Goal: Obtain resource: Obtain resource

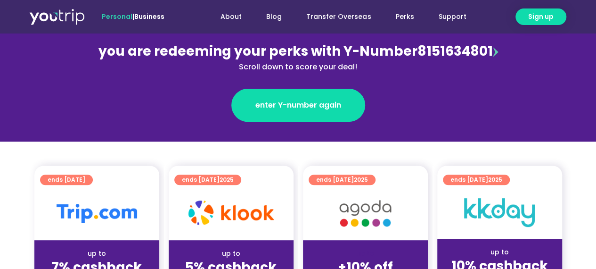
scroll to position [157, 0]
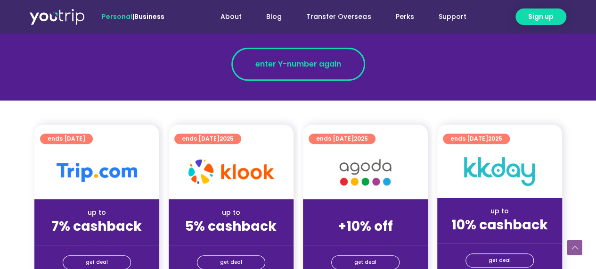
click at [276, 68] on span "enter Y-number again" at bounding box center [298, 63] width 86 height 11
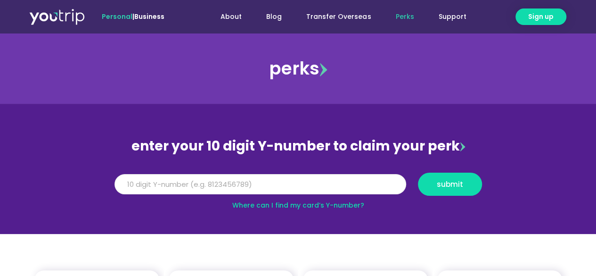
click at [198, 179] on input "Y Number" at bounding box center [261, 184] width 292 height 21
click at [251, 181] on input "Y Number" at bounding box center [261, 184] width 292 height 21
paste input "8151634801"
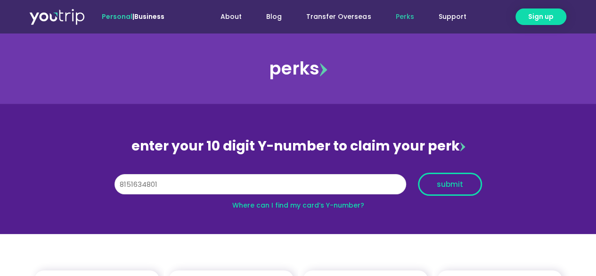
type input "8151634801"
click at [443, 188] on span "submit" at bounding box center [450, 184] width 26 height 7
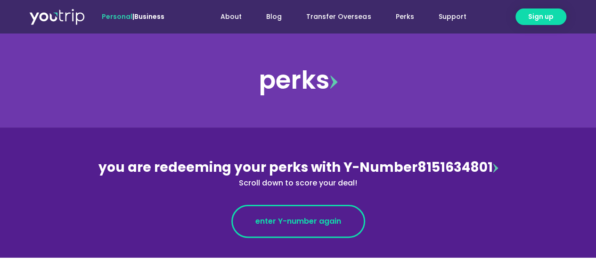
click at [279, 222] on span "enter Y-number again" at bounding box center [298, 220] width 86 height 11
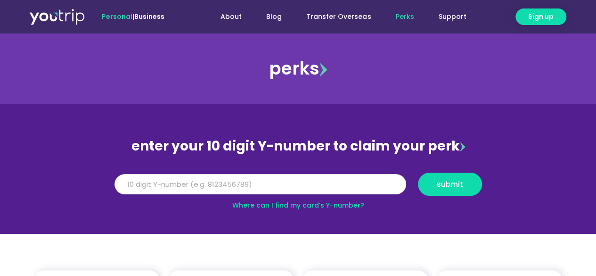
click at [277, 183] on input "Y Number" at bounding box center [261, 184] width 292 height 21
paste input "8151634801"
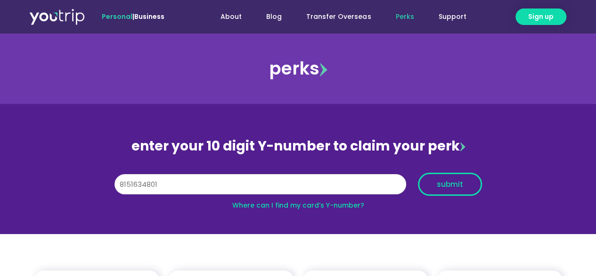
type input "8151634801"
click at [461, 184] on span "submit" at bounding box center [450, 184] width 26 height 7
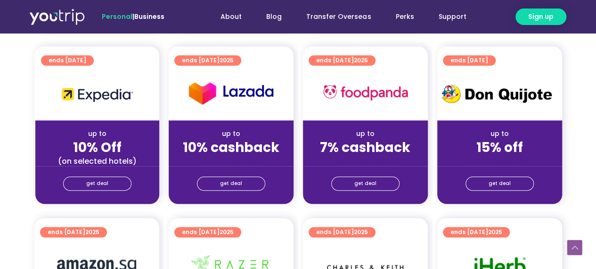
scroll to position [399, 0]
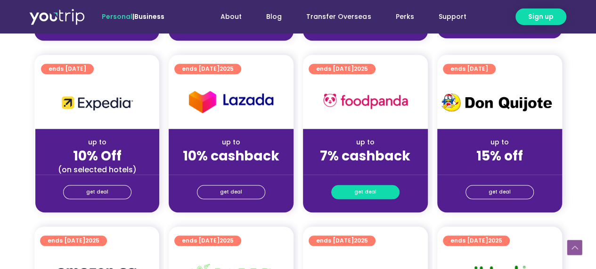
click at [365, 187] on span "get deal" at bounding box center [365, 191] width 22 height 13
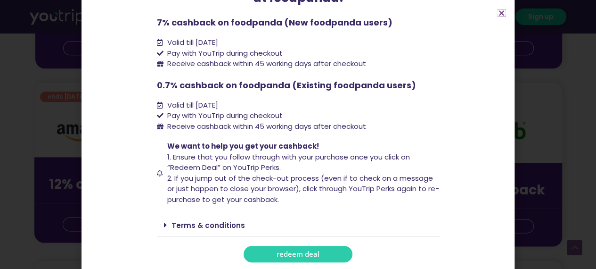
scroll to position [556, 0]
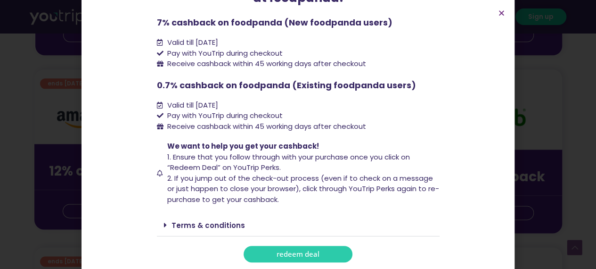
click at [205, 226] on link "Terms & conditions" at bounding box center [209, 225] width 74 height 10
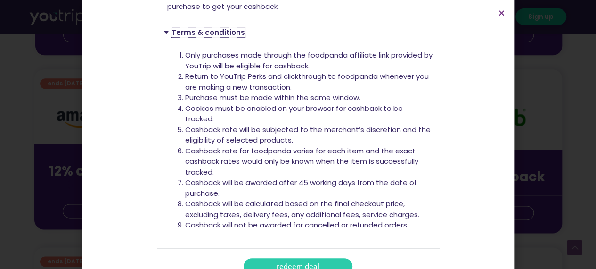
scroll to position [318, 0]
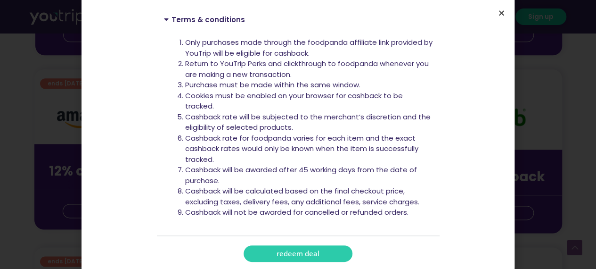
click at [501, 15] on icon "Close" at bounding box center [501, 12] width 7 height 7
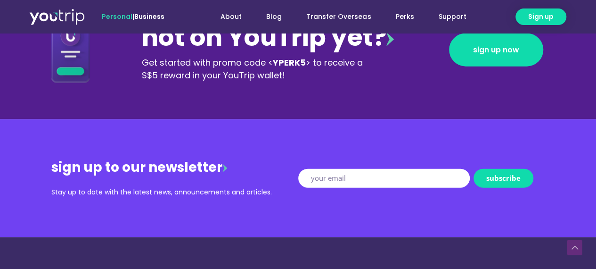
scroll to position [1100, 0]
